Goal: Navigation & Orientation: Find specific page/section

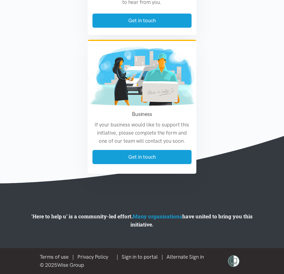
scroll to position [953, 0]
click at [162, 216] on link "Many organisations" at bounding box center [157, 216] width 50 height 7
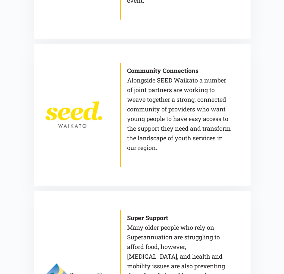
scroll to position [451, 0]
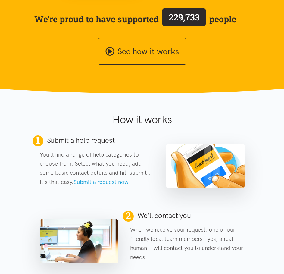
scroll to position [171, 0]
